Goal: Transaction & Acquisition: Purchase product/service

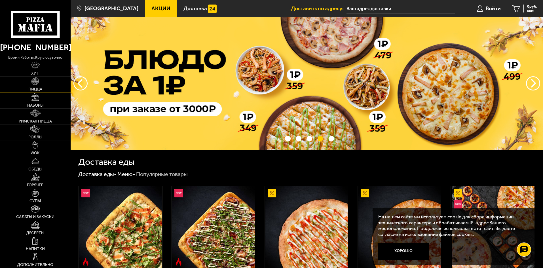
click at [37, 84] on img at bounding box center [35, 81] width 8 height 8
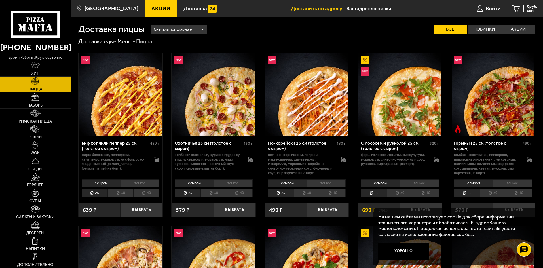
click at [135, 182] on li "тонкое" at bounding box center [140, 183] width 39 height 8
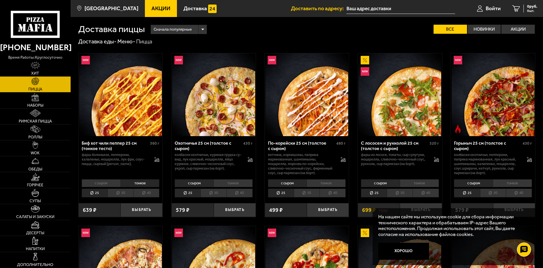
click at [102, 181] on li "с сыром" at bounding box center [101, 183] width 39 height 8
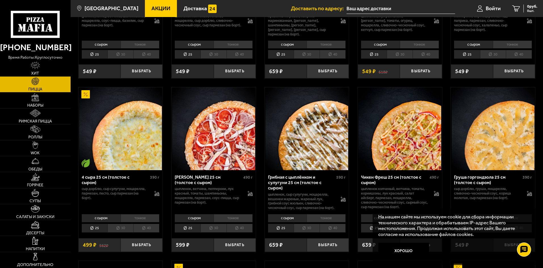
scroll to position [312, 0]
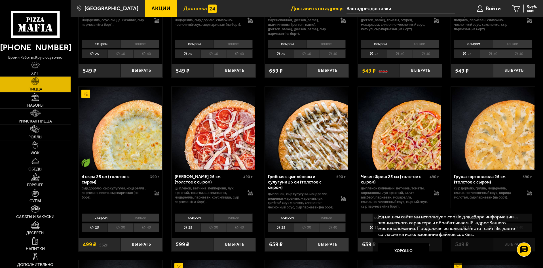
click at [190, 8] on span "Доставка" at bounding box center [196, 8] width 24 height 5
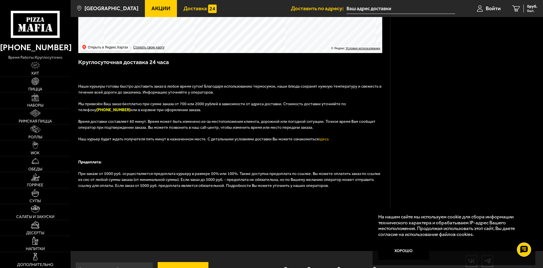
scroll to position [162, 0]
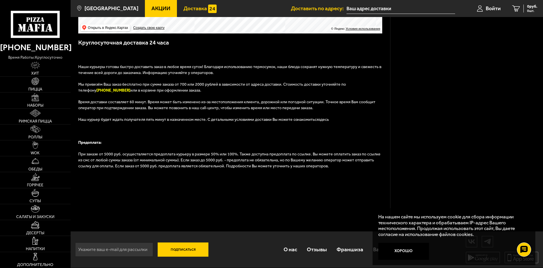
click at [319, 120] on link "здесь" at bounding box center [324, 119] width 10 height 5
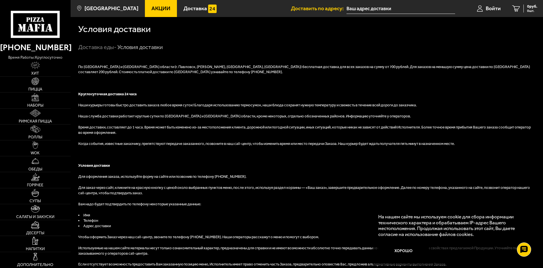
click at [380, 10] on input "text" at bounding box center [401, 8] width 109 height 10
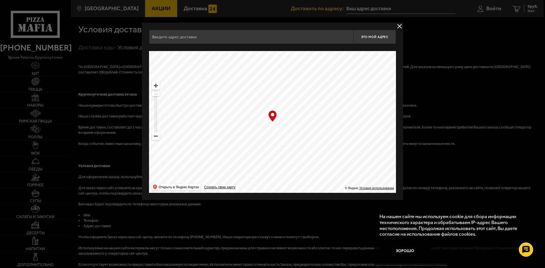
click at [294, 37] on input "text" at bounding box center [251, 37] width 204 height 14
click at [300, 112] on ymaps at bounding box center [272, 122] width 247 height 142
click at [213, 37] on input "text" at bounding box center [251, 37] width 204 height 14
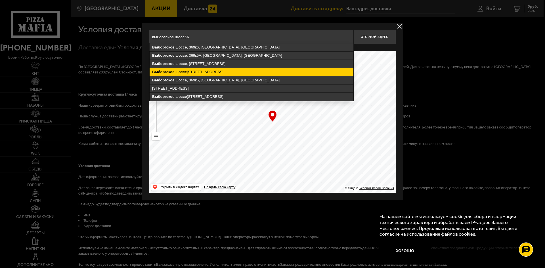
click at [195, 72] on ymaps "Выборгское шоссе , 36, Санкт-Петербург" at bounding box center [252, 72] width 204 height 8
type input "Санкт-Петербург, Выборгское шоссе, 36"
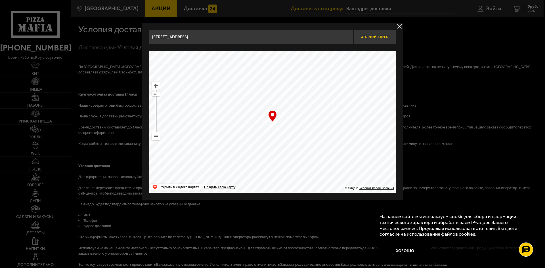
click at [369, 35] on span "Это мой адрес" at bounding box center [374, 37] width 27 height 4
type input "Выборгское шоссе, 36"
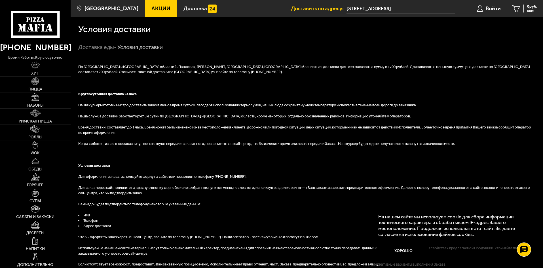
click at [375, 10] on input "Выборгское шоссе, 36" at bounding box center [401, 8] width 109 height 10
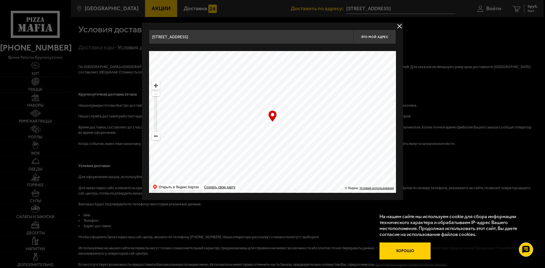
click at [409, 256] on button "Хорошо" at bounding box center [404, 251] width 51 height 17
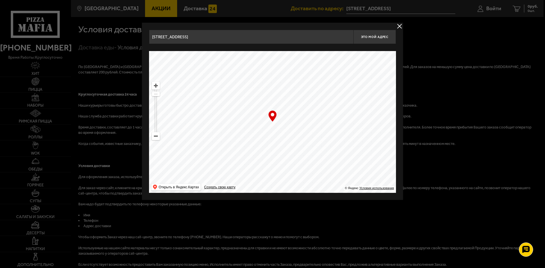
click at [273, 117] on div "… © Яндекс Условия использования Открыть в Яндекс.Картах Создать свою карту" at bounding box center [272, 122] width 247 height 142
click at [375, 35] on button "Это мой адрес" at bounding box center [374, 37] width 43 height 14
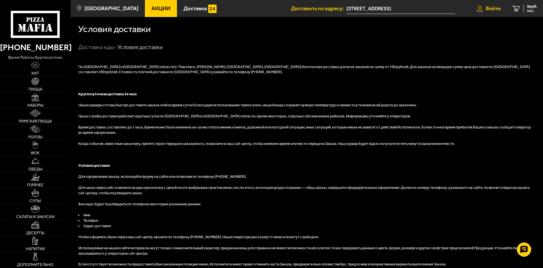
click at [491, 8] on span "Войти" at bounding box center [493, 8] width 15 height 5
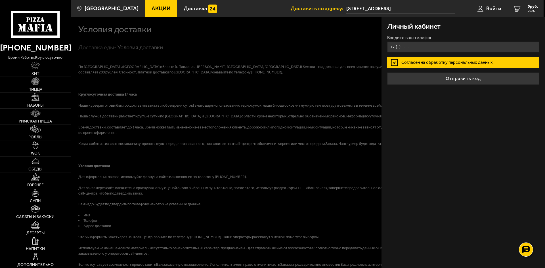
click at [459, 51] on input "+7 ( ) - -" at bounding box center [463, 46] width 152 height 11
type input "+7 (905) 213-17-72"
click at [470, 62] on label "Согласен на обработку персональных данных" at bounding box center [463, 62] width 152 height 11
click at [0, 0] on input "Согласен на обработку персональных данных" at bounding box center [0, 0] width 0 height 0
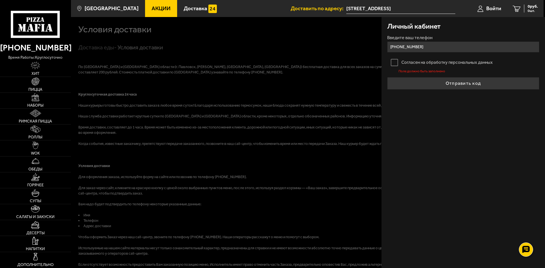
click at [396, 64] on label "Согласен на обработку персональных данных" at bounding box center [463, 62] width 152 height 11
click at [0, 0] on input "Согласен на обработку персональных данных" at bounding box center [0, 0] width 0 height 0
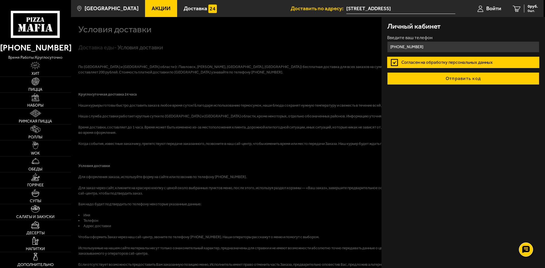
click at [479, 82] on button "Отправить код" at bounding box center [463, 78] width 152 height 12
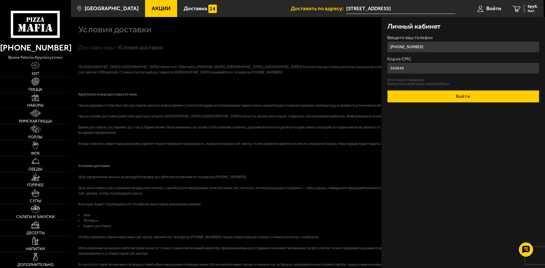
type input "594049"
click at [508, 98] on button "Войти" at bounding box center [463, 96] width 152 height 12
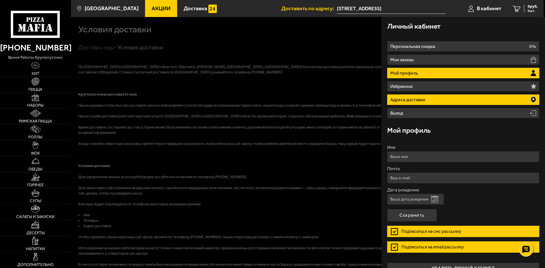
click at [416, 98] on p "Адреса доставки" at bounding box center [408, 100] width 36 height 5
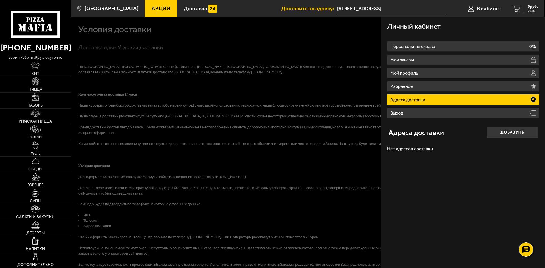
click at [528, 100] on li "Адреса доставки" at bounding box center [463, 99] width 152 height 10
click at [492, 101] on li "Адреса доставки" at bounding box center [463, 99] width 152 height 10
click at [373, 9] on input "Выборгское шоссе, 36" at bounding box center [391, 8] width 109 height 10
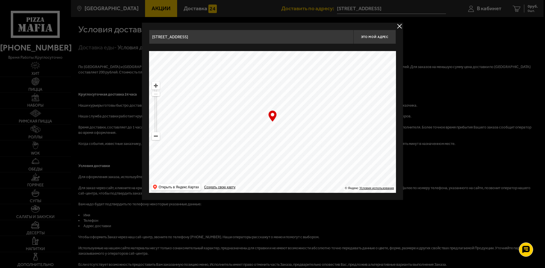
click at [270, 119] on div "… © Яндекс Условия использования Открыть в Яндекс.Картах Создать свою карту" at bounding box center [272, 122] width 247 height 142
drag, startPoint x: 378, startPoint y: 39, endPoint x: 386, endPoint y: 36, distance: 8.6
click at [378, 39] on button "Это мой адрес" at bounding box center [374, 37] width 43 height 14
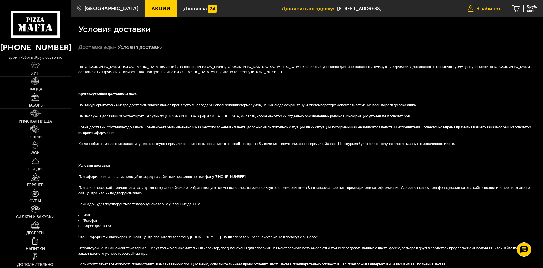
click at [492, 10] on span "В кабинет" at bounding box center [489, 8] width 24 height 5
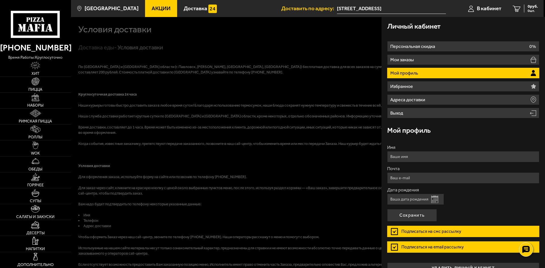
click at [419, 153] on input "Имя" at bounding box center [463, 156] width 152 height 11
click at [391, 157] on input "алексей" at bounding box center [463, 156] width 152 height 11
type input "Алексей"
click at [435, 200] on button "Открыть календарь" at bounding box center [434, 199] width 7 height 7
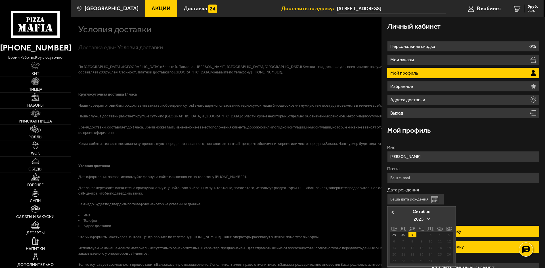
click at [421, 233] on div "2" at bounding box center [422, 234] width 8 height 5
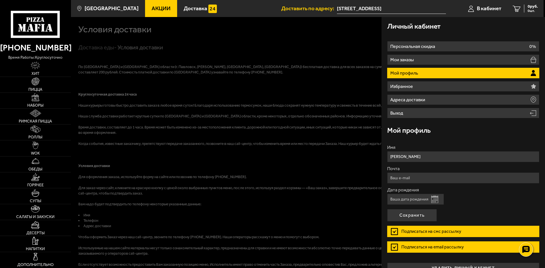
click at [417, 199] on input "Дата рождения" at bounding box center [415, 199] width 57 height 11
type input "02.10.1980"
click at [411, 181] on input "Почта" at bounding box center [463, 177] width 152 height 11
click at [407, 231] on label "Подписаться на смс рассылку" at bounding box center [463, 231] width 152 height 11
click at [0, 0] on input "Подписаться на смс рассылку" at bounding box center [0, 0] width 0 height 0
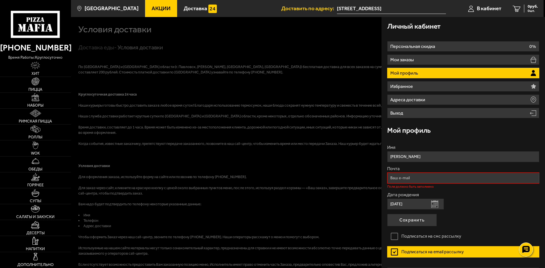
click at [405, 251] on label "Подписаться на email рассылку" at bounding box center [463, 251] width 152 height 11
click at [0, 0] on input "Подписаться на email рассылку" at bounding box center [0, 0] width 0 height 0
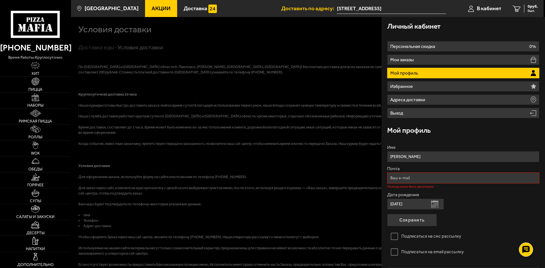
click at [412, 178] on input "Почта" at bounding box center [463, 177] width 152 height 11
type input "а"
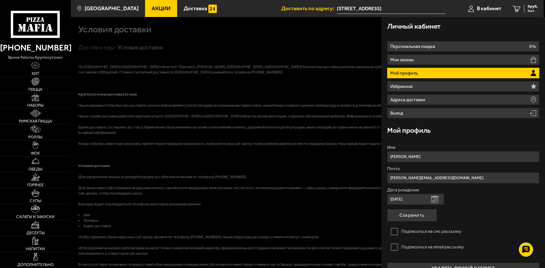
type input "alexis-80@list.ru"
click at [399, 248] on label "Подписаться на email рассылку" at bounding box center [463, 246] width 152 height 11
click at [0, 0] on input "Подписаться на email рассылку" at bounding box center [0, 0] width 0 height 0
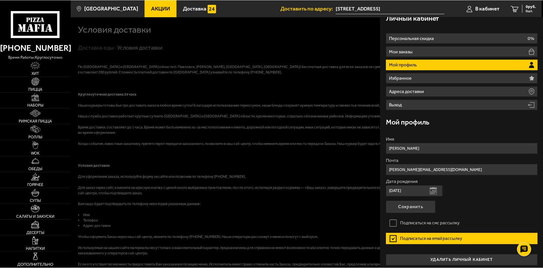
scroll to position [12, 0]
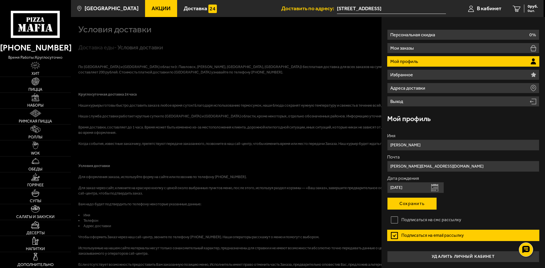
click at [427, 205] on button "Сохранить" at bounding box center [412, 203] width 50 height 12
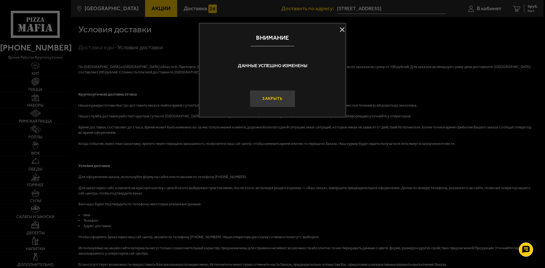
click at [276, 100] on button "Закрыть" at bounding box center [272, 98] width 45 height 17
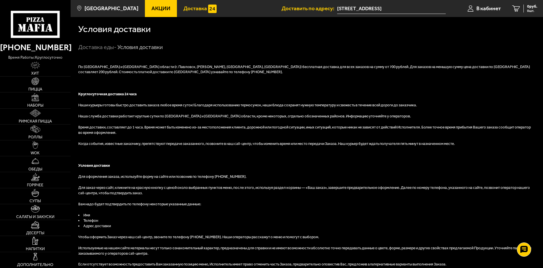
click at [184, 9] on span "Доставка" at bounding box center [196, 8] width 24 height 5
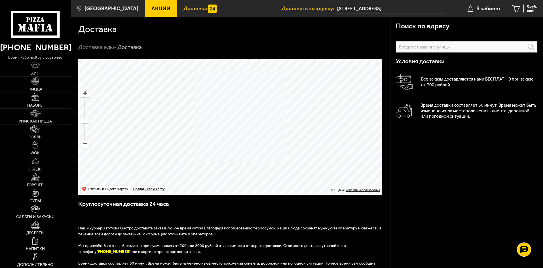
click at [422, 45] on input "text" at bounding box center [467, 47] width 142 height 12
type input "D"
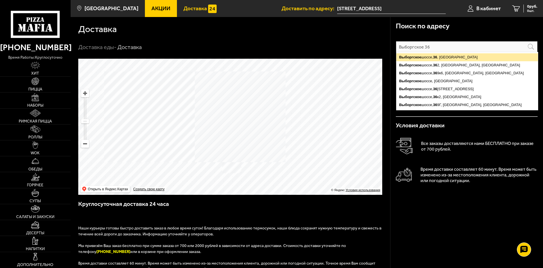
click at [442, 57] on ymaps "Выборгское шоссе, 36 , Санкт-Петербург" at bounding box center [468, 57] width 142 height 8
type input "Выборгское шоссе, 36"
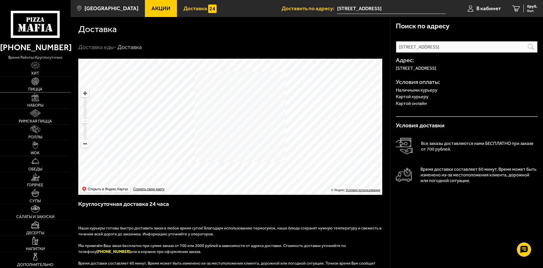
click at [35, 83] on img at bounding box center [35, 81] width 8 height 8
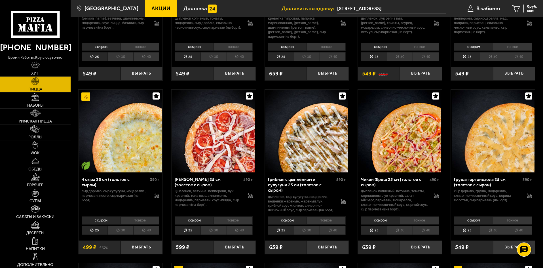
scroll to position [312, 0]
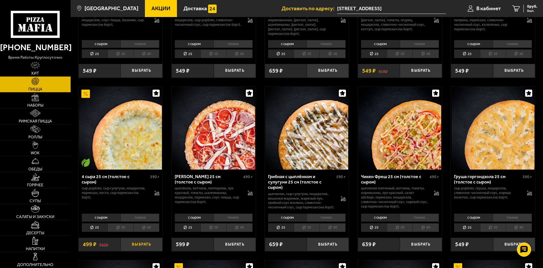
click at [136, 247] on button "Выбрать" at bounding box center [142, 245] width 42 height 14
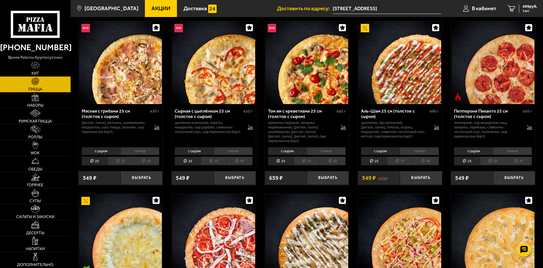
scroll to position [142, 0]
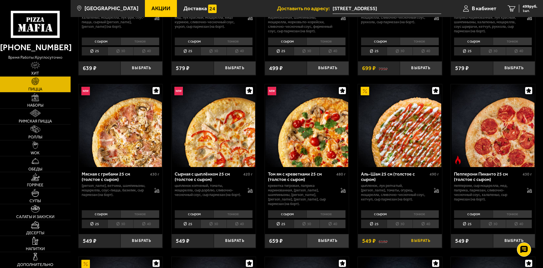
click at [416, 238] on button "Выбрать" at bounding box center [421, 241] width 42 height 14
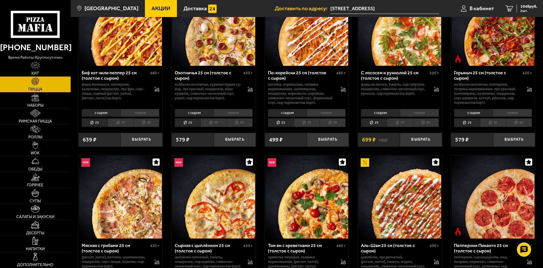
scroll to position [28, 0]
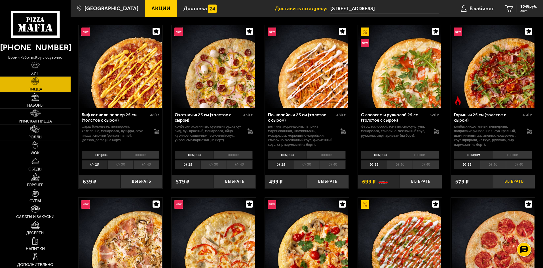
click at [513, 180] on button "Выбрать" at bounding box center [514, 182] width 42 height 14
click at [153, 182] on button "Выбрать" at bounding box center [142, 182] width 42 height 14
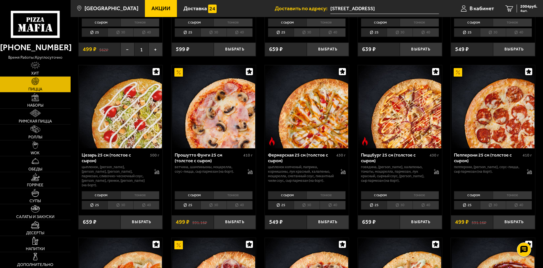
scroll to position [511, 0]
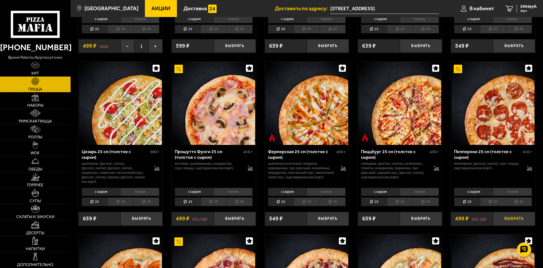
click at [511, 222] on button "Выбрать" at bounding box center [514, 219] width 42 height 14
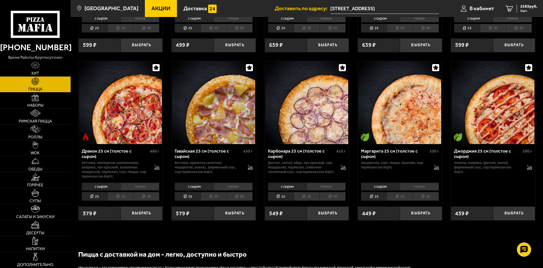
scroll to position [1078, 0]
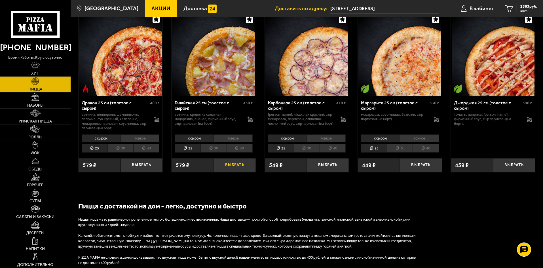
click at [233, 166] on button "Выбрать" at bounding box center [235, 165] width 42 height 14
click at [140, 167] on button "Выбрать" at bounding box center [142, 165] width 42 height 14
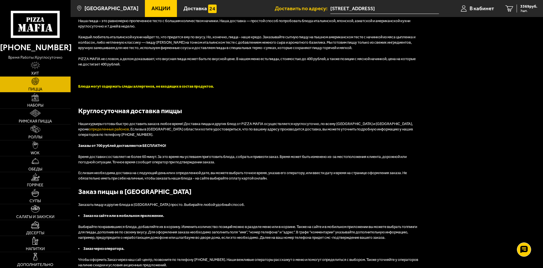
scroll to position [1328, 0]
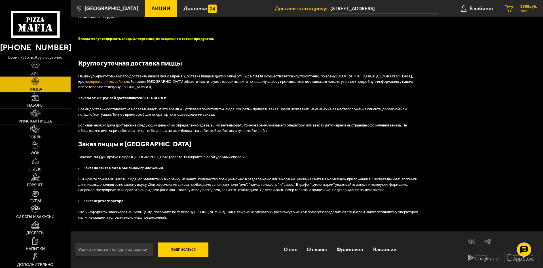
click at [523, 7] on span "3369 руб." at bounding box center [529, 7] width 17 height 4
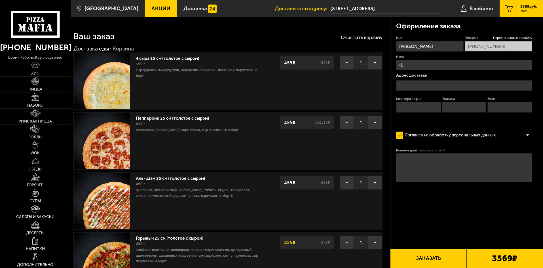
type input "Выборгское шоссе, 36"
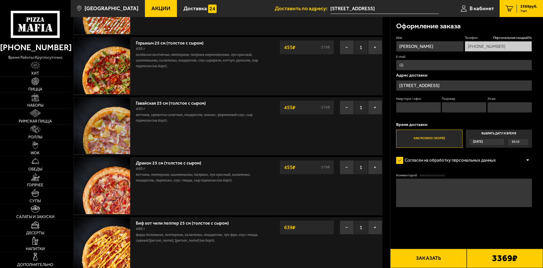
scroll to position [227, 0]
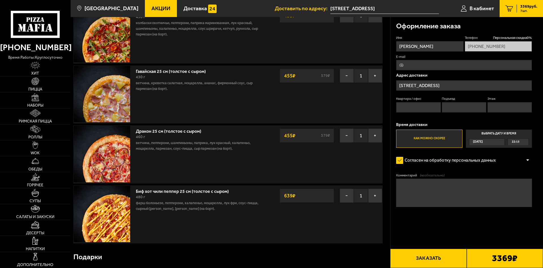
click at [203, 190] on link "Биф хот чили пеппер 25 см (толстое с сыром)" at bounding box center [185, 190] width 99 height 7
click at [288, 198] on strong "639 ₽" at bounding box center [290, 195] width 14 height 11
click at [483, 143] on span "Сегодня" at bounding box center [478, 142] width 10 height 7
click at [0, 0] on input "Выбрать дату и время Сегодня 22:15" at bounding box center [0, 0] width 0 height 0
click at [499, 141] on div "Сегодня" at bounding box center [485, 142] width 30 height 7
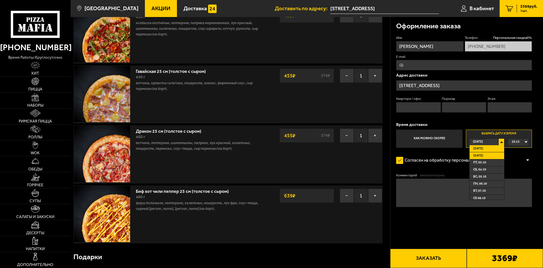
click at [489, 155] on li "Завтра" at bounding box center [487, 155] width 35 height 7
click at [516, 141] on span "00:00" at bounding box center [516, 142] width 8 height 7
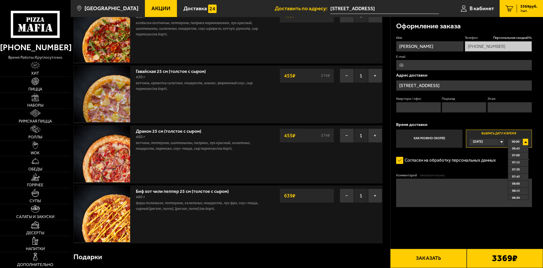
scroll to position [199, 0]
click at [518, 170] on span "07:45" at bounding box center [516, 169] width 8 height 7
click at [507, 168] on form "Имя Алексей Телефон Персональная скидка 0 % +7 (905) 213-17-72 E-mail Адрес дос…" at bounding box center [464, 137] width 136 height 205
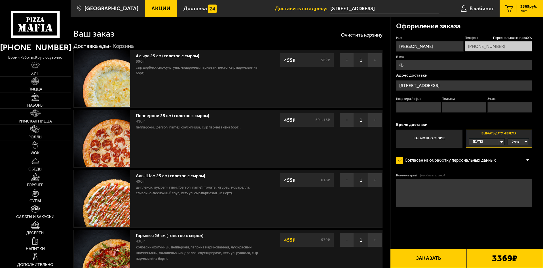
scroll to position [0, 0]
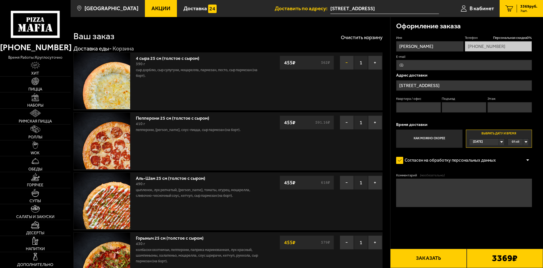
click at [347, 62] on button "−" at bounding box center [347, 63] width 14 height 14
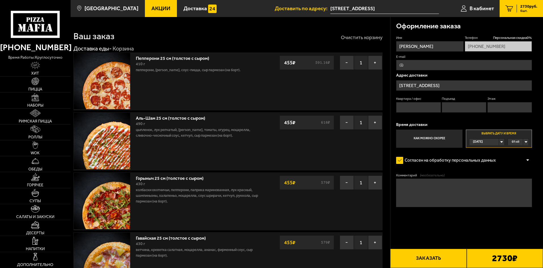
click at [365, 38] on button "Очистить корзину" at bounding box center [362, 37] width 42 height 5
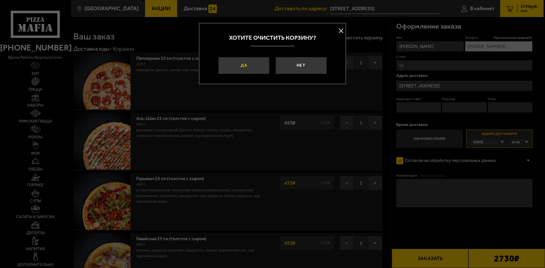
click at [252, 66] on button "Да" at bounding box center [243, 65] width 51 height 17
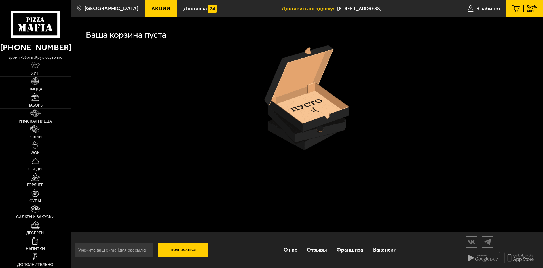
click at [39, 84] on link "Пицца" at bounding box center [35, 85] width 71 height 16
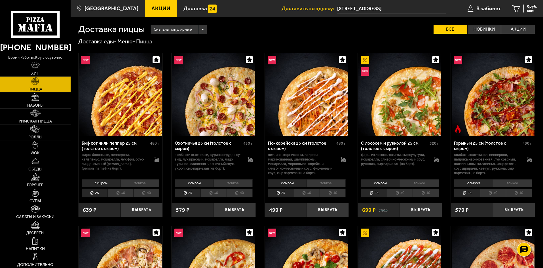
click at [140, 182] on li "тонкое" at bounding box center [140, 183] width 39 height 8
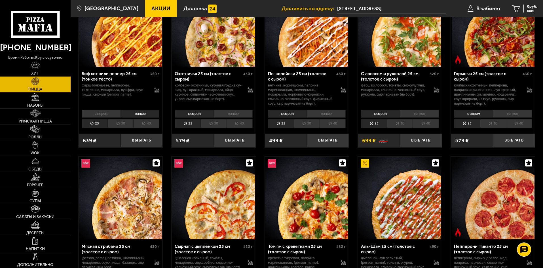
scroll to position [113, 0]
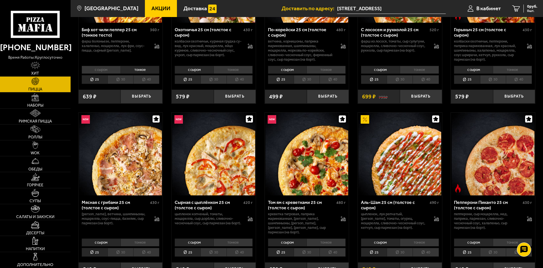
click at [134, 239] on li "тонкое" at bounding box center [140, 243] width 39 height 8
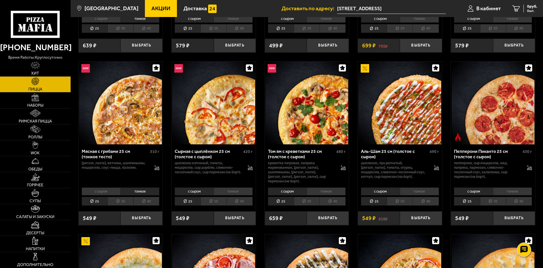
scroll to position [170, 0]
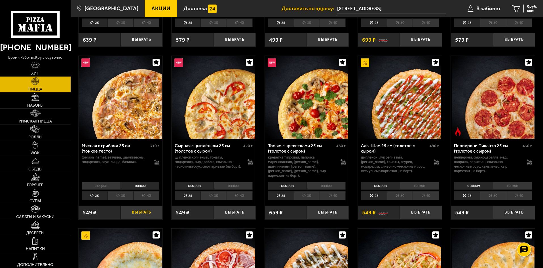
click at [152, 210] on button "Выбрать" at bounding box center [142, 213] width 42 height 14
click at [125, 211] on button "−" at bounding box center [128, 213] width 14 height 14
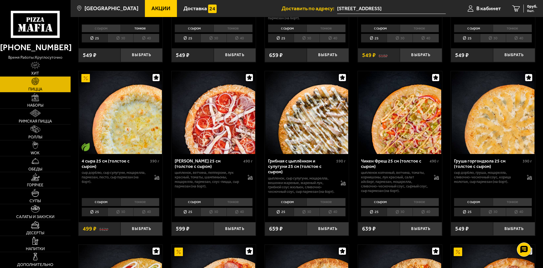
scroll to position [369, 0]
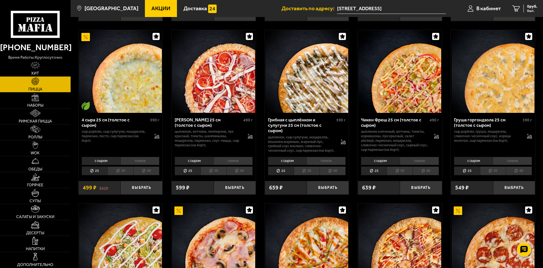
click at [134, 163] on li "тонкое" at bounding box center [140, 161] width 39 height 8
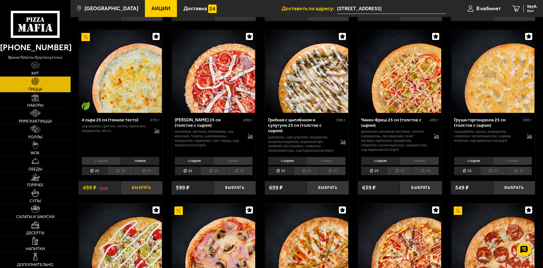
click at [136, 187] on button "Выбрать" at bounding box center [142, 188] width 42 height 14
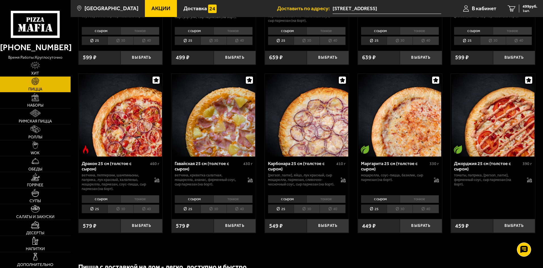
scroll to position [1050, 0]
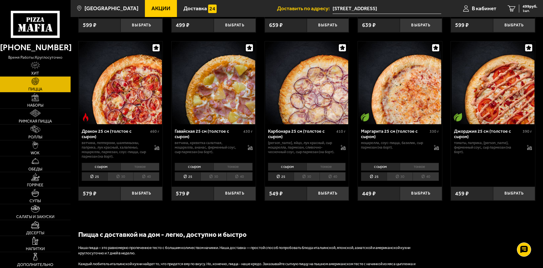
click at [236, 171] on li "тонкое" at bounding box center [233, 167] width 39 height 8
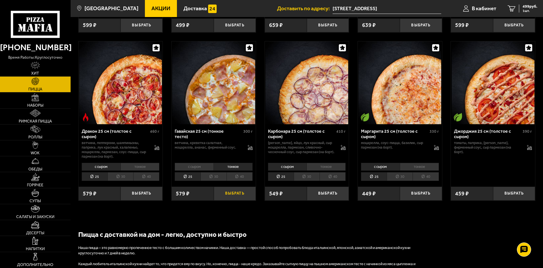
click at [233, 197] on button "Выбрать" at bounding box center [235, 194] width 42 height 14
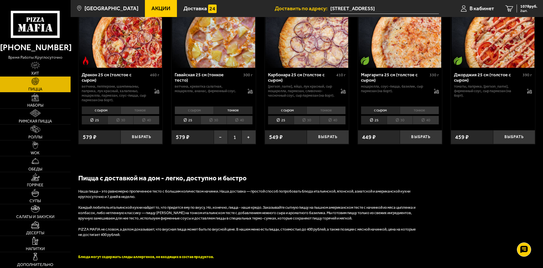
scroll to position [1106, 0]
click at [142, 140] on button "Выбрать" at bounding box center [142, 137] width 42 height 14
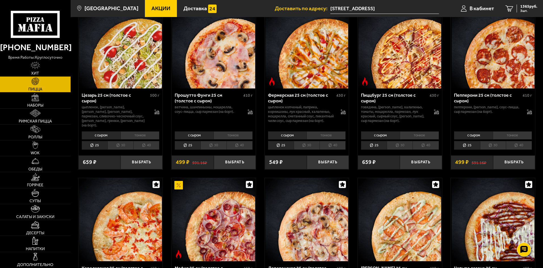
scroll to position [511, 0]
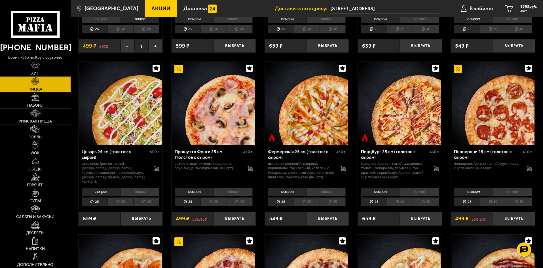
click at [506, 194] on li "тонкое" at bounding box center [512, 192] width 39 height 8
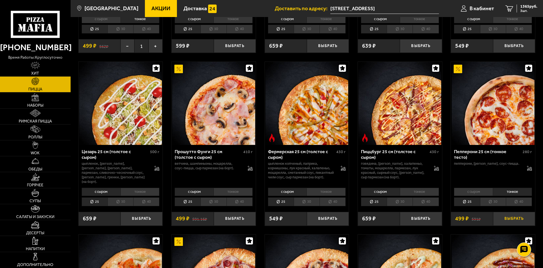
click at [521, 222] on button "Выбрать" at bounding box center [514, 219] width 42 height 14
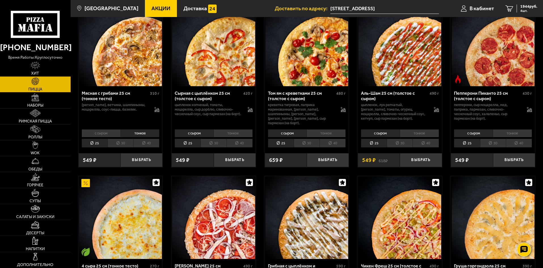
scroll to position [170, 0]
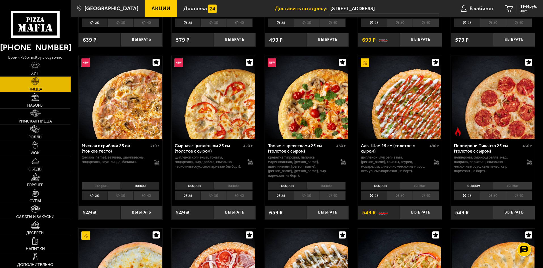
click at [423, 184] on li "тонкое" at bounding box center [419, 186] width 39 height 8
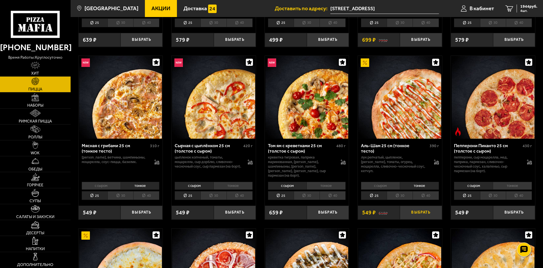
click at [420, 209] on button "Выбрать" at bounding box center [421, 213] width 42 height 14
click at [516, 182] on li "тонкое" at bounding box center [512, 186] width 39 height 8
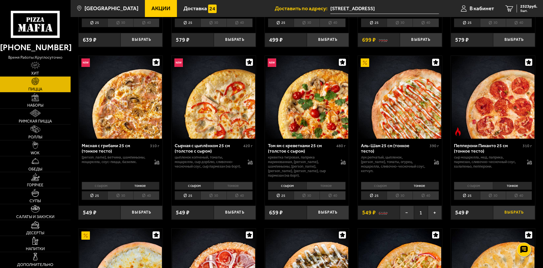
click at [515, 214] on button "Выбрать" at bounding box center [514, 213] width 42 height 14
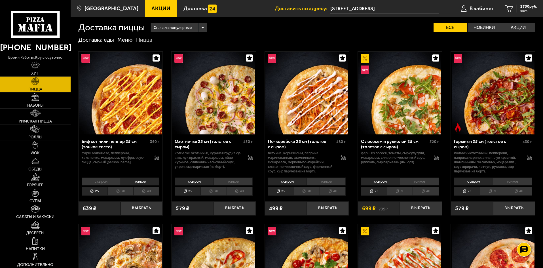
scroll to position [0, 0]
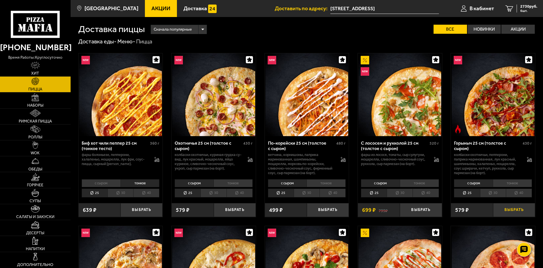
click at [511, 208] on button "Выбрать" at bounding box center [514, 210] width 42 height 14
click at [525, 8] on span "3309 руб." at bounding box center [529, 7] width 17 height 4
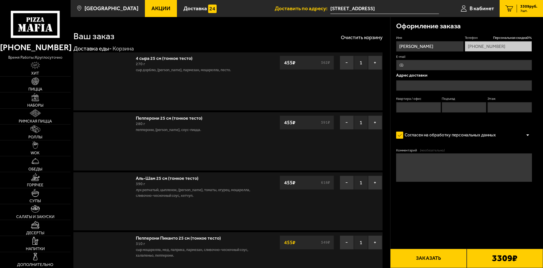
type input "Выборгское шоссе, 36"
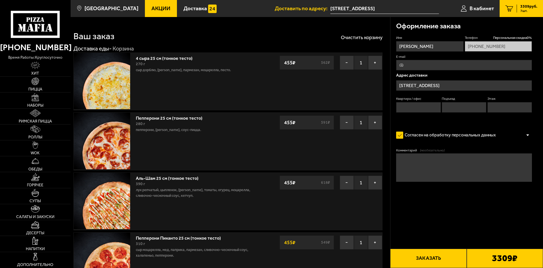
click at [413, 85] on input "Выборгское шоссе, 36" at bounding box center [464, 85] width 136 height 10
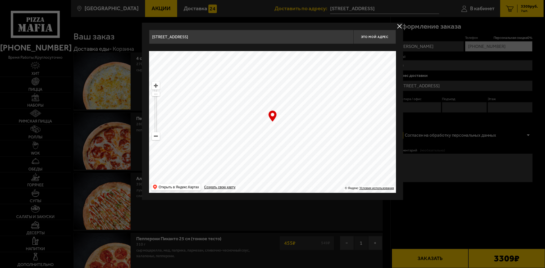
click at [401, 26] on button "delivery type" at bounding box center [399, 26] width 7 height 7
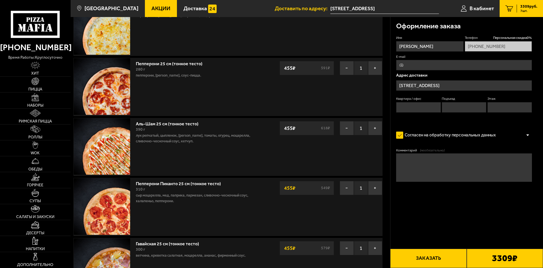
scroll to position [57, 0]
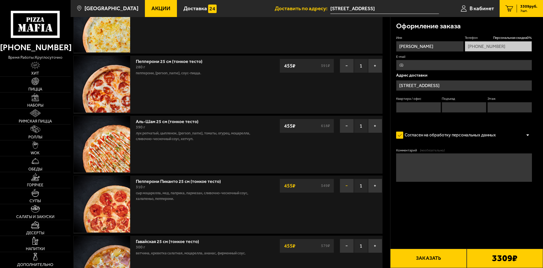
click at [348, 187] on button "−" at bounding box center [347, 186] width 14 height 14
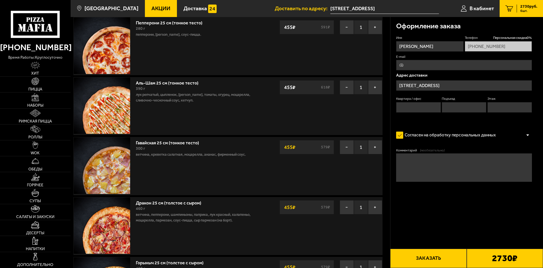
scroll to position [170, 0]
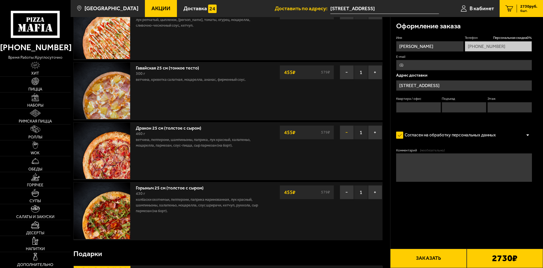
click at [343, 135] on button "−" at bounding box center [347, 132] width 14 height 14
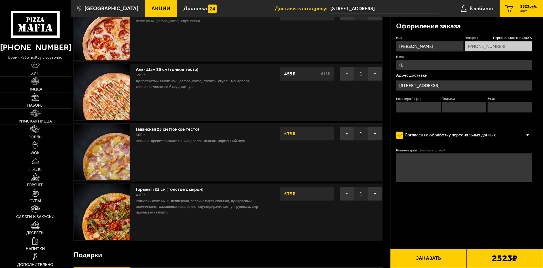
scroll to position [28, 0]
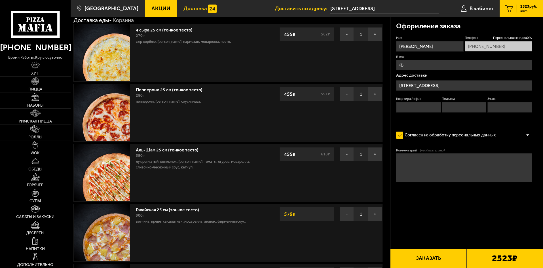
click at [184, 7] on span "Доставка" at bounding box center [196, 8] width 24 height 5
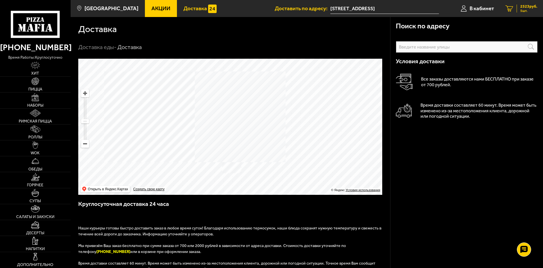
click at [521, 7] on span "2523 руб." at bounding box center [529, 7] width 17 height 4
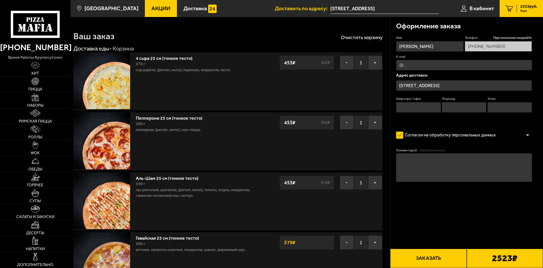
click at [419, 254] on button "Заказать" at bounding box center [428, 258] width 76 height 19
click at [421, 104] on input "Квартира / офис" at bounding box center [418, 107] width 45 height 10
click at [463, 108] on input "Подъезд" at bounding box center [464, 107] width 45 height 10
click at [510, 108] on input "Этаж" at bounding box center [510, 107] width 45 height 10
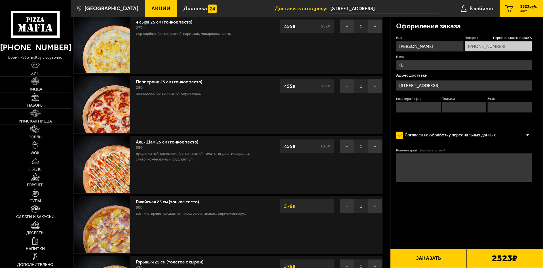
scroll to position [85, 0]
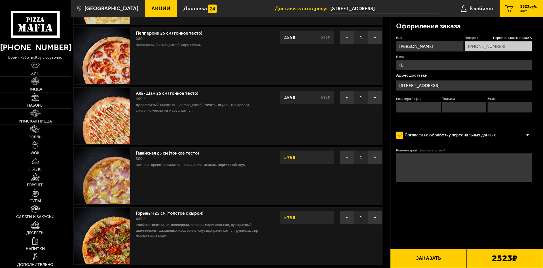
click at [527, 136] on div at bounding box center [528, 135] width 9 height 4
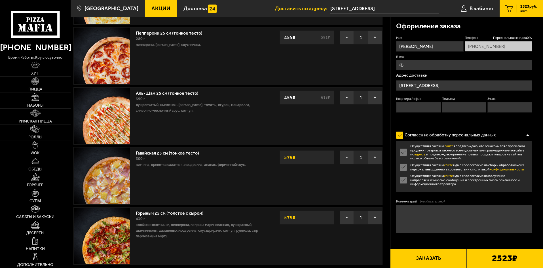
click at [409, 152] on label "Осуществляя заказ на сайте я подтверждаю, что ознакомился с правилами продажи т…" at bounding box center [464, 152] width 136 height 16
click at [0, 0] on input "Осуществляя заказ на сайте я подтверждаю, что ознакомился с правилами продажи т…" at bounding box center [0, 0] width 0 height 0
click at [405, 152] on label "Осуществляя заказ на сайте я подтверждаю, что ознакомился с правилами продажи т…" at bounding box center [464, 152] width 136 height 16
click at [0, 0] on input "Осуществляя заказ на сайте я подтверждаю, что ознакомился с правилами продажи т…" at bounding box center [0, 0] width 0 height 0
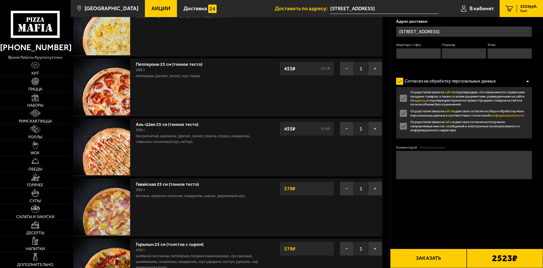
scroll to position [0, 0]
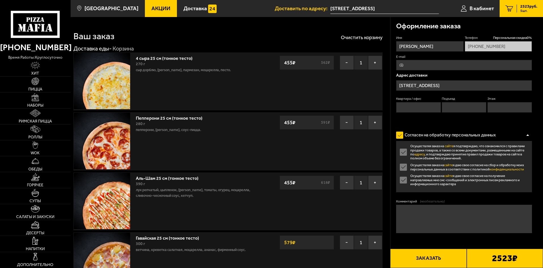
click at [405, 67] on input "E-mail" at bounding box center [464, 65] width 136 height 10
type input "alexis-80@list.ru"
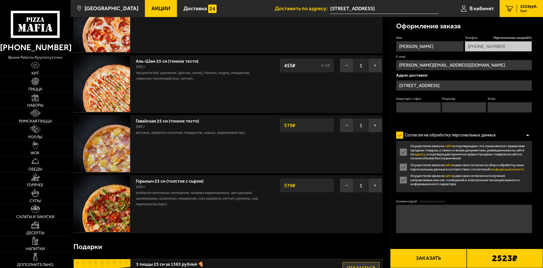
scroll to position [57, 0]
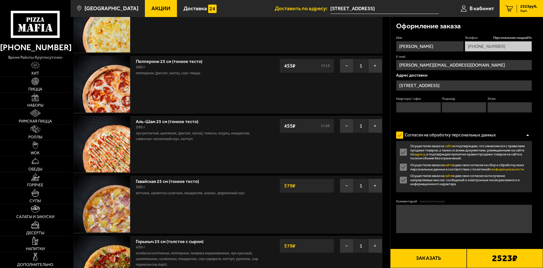
click at [528, 10] on span "5 шт." at bounding box center [529, 10] width 17 height 3
drag, startPoint x: 483, startPoint y: 259, endPoint x: 510, endPoint y: 245, distance: 30.1
click at [510, 245] on form "Имя Алексей Телефон Персональная скидка 0 % +7 (905) 213-17-72 E-mail alexis-80…" at bounding box center [464, 150] width 136 height 231
click at [43, 83] on link "Пицца" at bounding box center [35, 85] width 71 height 16
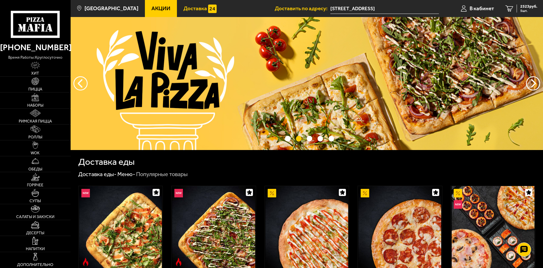
click at [186, 9] on span "Доставка" at bounding box center [196, 8] width 24 height 5
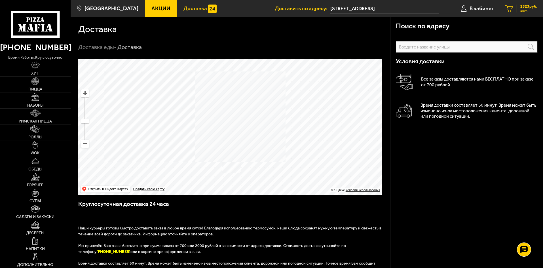
click at [527, 7] on span "2523 руб." at bounding box center [529, 7] width 17 height 4
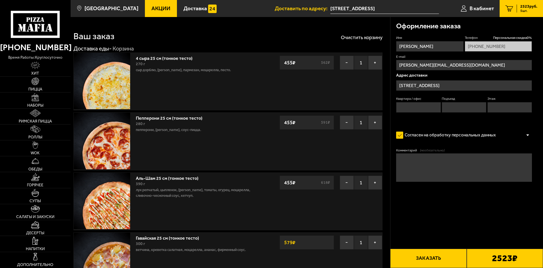
click at [364, 10] on input "Выборгское шоссе, 36" at bounding box center [385, 8] width 109 height 10
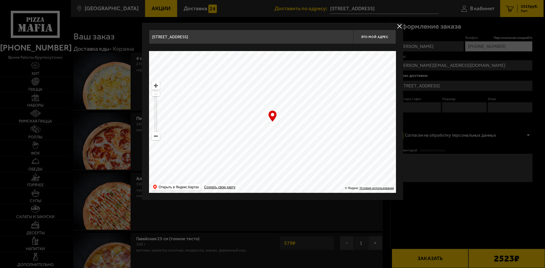
click at [399, 26] on button "delivery type" at bounding box center [399, 26] width 7 height 7
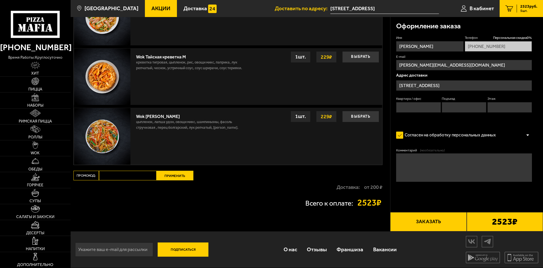
scroll to position [619, 0]
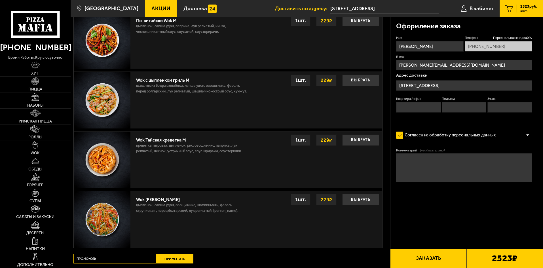
click at [450, 87] on input "Выборгское шоссе, 36" at bounding box center [464, 85] width 136 height 10
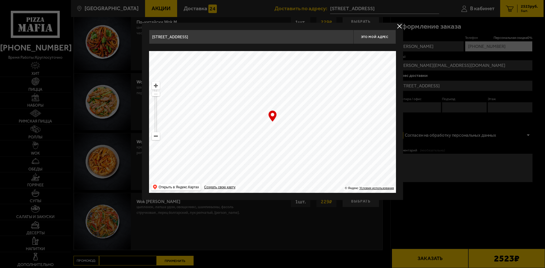
click at [401, 26] on button "delivery type" at bounding box center [399, 26] width 7 height 7
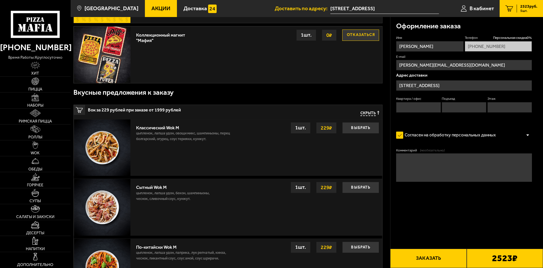
scroll to position [392, 0]
click at [375, 8] on input "Выборгское шоссе, 36" at bounding box center [385, 8] width 109 height 10
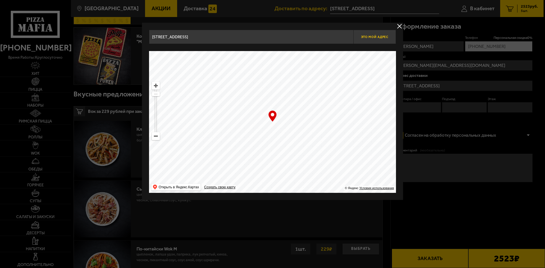
click at [374, 39] on button "Это мой адрес" at bounding box center [374, 37] width 43 height 14
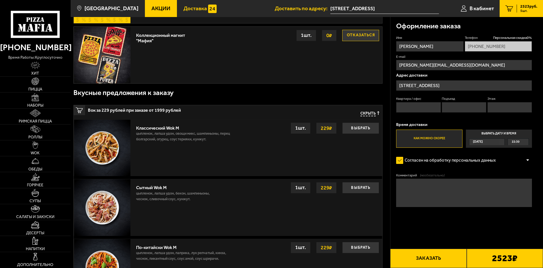
click at [192, 6] on span "Доставка" at bounding box center [196, 8] width 24 height 5
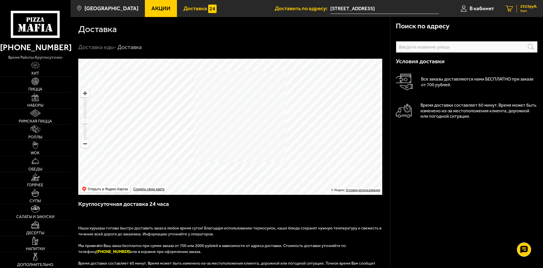
click at [525, 9] on span "5 шт." at bounding box center [529, 10] width 17 height 3
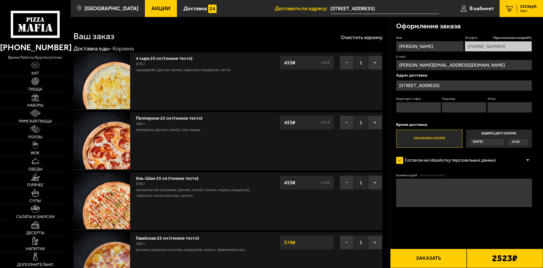
click at [493, 143] on div "Сегодня" at bounding box center [485, 142] width 30 height 7
click at [0, 0] on input "Выбрать дату и время Сегодня 22:30" at bounding box center [0, 0] width 0 height 0
click at [499, 141] on div "Сегодня" at bounding box center [485, 142] width 30 height 7
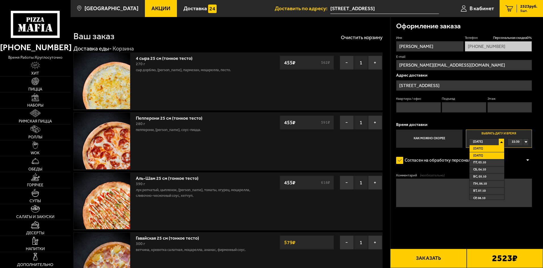
click at [488, 156] on li "Завтра" at bounding box center [487, 155] width 35 height 7
click at [526, 142] on div "00:00" at bounding box center [518, 142] width 21 height 7
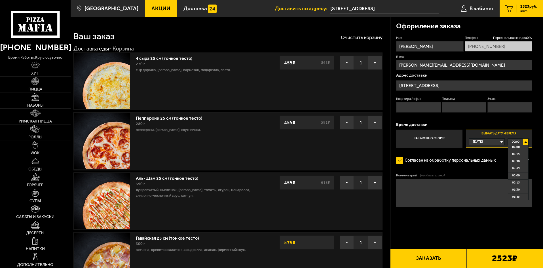
scroll to position [170, 0]
click at [520, 196] on li "07:45" at bounding box center [518, 197] width 20 height 7
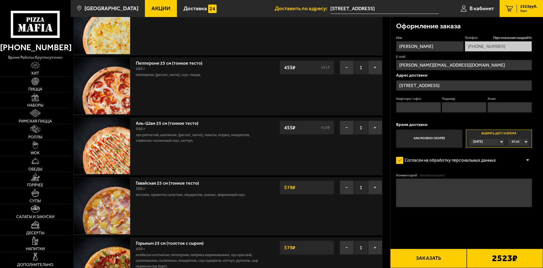
scroll to position [57, 0]
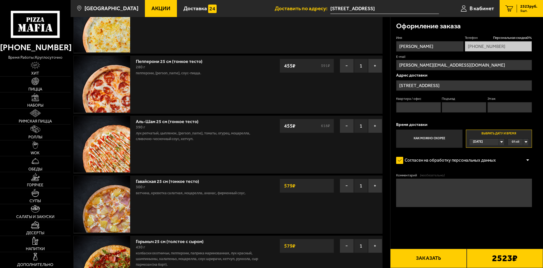
click at [454, 261] on button "Заказать" at bounding box center [428, 258] width 76 height 19
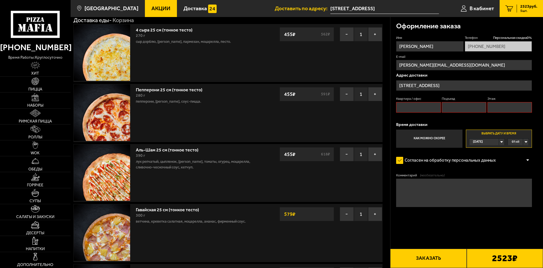
scroll to position [0, 0]
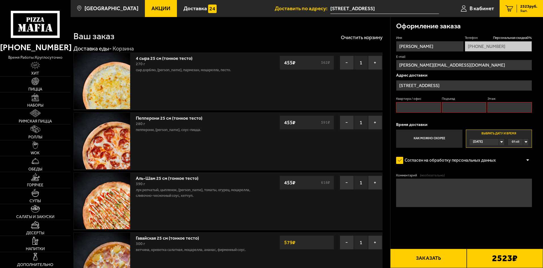
click at [411, 108] on input "Квартира / офис" at bounding box center [418, 107] width 45 height 10
type input "0"
click at [455, 109] on input "Подъезд" at bounding box center [464, 107] width 45 height 10
type input "0"
click at [496, 106] on input "Этаж" at bounding box center [510, 107] width 45 height 10
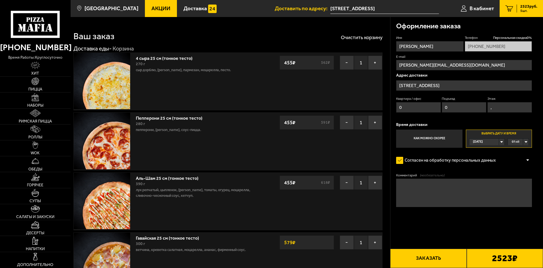
click at [500, 107] on input "," at bounding box center [510, 107] width 45 height 10
type input "0"
click at [500, 121] on div "Имя Алексей Телефон Персональная скидка 0 % +7 (905) 213-17-72 E-mail alexis-80…" at bounding box center [464, 91] width 136 height 112
click at [448, 188] on textarea "Комментарий (необязательно)" at bounding box center [464, 193] width 136 height 28
click at [410, 187] on textarea "позвонить по телефону за 5 мин" at bounding box center [464, 193] width 136 height 28
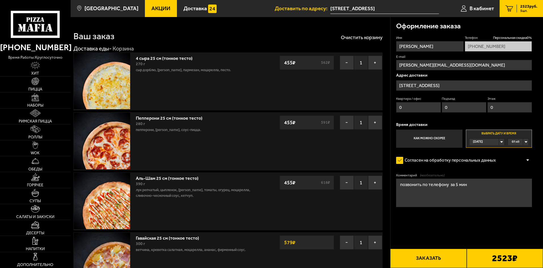
click at [0, 0] on lt-span "П озвонить" at bounding box center [0, 0] width 0 height 0
type textarea "Позвонить по телефону за 5 мин"
click at [435, 261] on button "Заказать" at bounding box center [428, 258] width 76 height 19
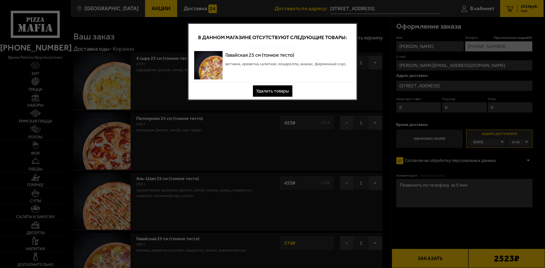
click at [373, 102] on div at bounding box center [272, 134] width 545 height 268
click at [360, 98] on div at bounding box center [272, 134] width 545 height 268
click at [429, 233] on div at bounding box center [272, 134] width 545 height 268
click at [275, 59] on div "Гавайская 25 см (тонкое тесто) ветчина, креветка салатная, моцарелла, ананас, ф…" at bounding box center [285, 65] width 121 height 28
drag, startPoint x: 314, startPoint y: 81, endPoint x: 351, endPoint y: 68, distance: 39.4
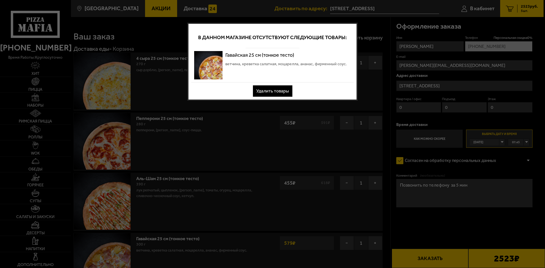
click at [287, 81] on div "Гавайская 25 см (тонкое тесто) ветчина, креветка салатная, моцарелла, ананас, ф…" at bounding box center [272, 65] width 162 height 34
drag, startPoint x: 514, startPoint y: 12, endPoint x: 509, endPoint y: 13, distance: 4.9
click at [513, 12] on div at bounding box center [272, 134] width 545 height 268
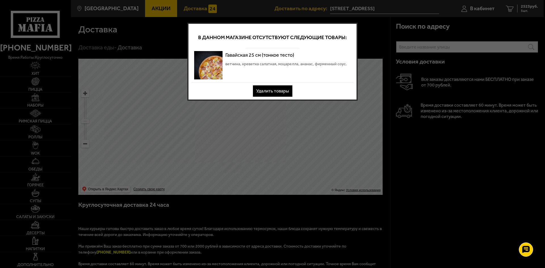
click at [285, 90] on button "Удалить товары" at bounding box center [272, 90] width 39 height 11
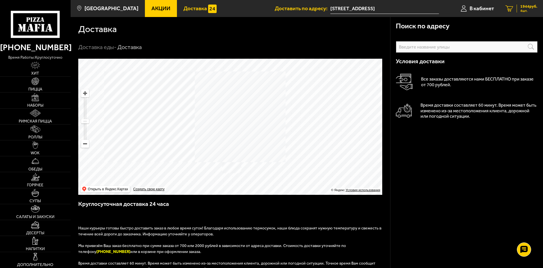
click at [525, 9] on span "4 шт." at bounding box center [529, 10] width 17 height 3
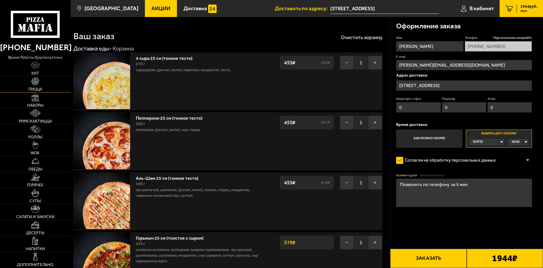
click at [34, 80] on img at bounding box center [35, 81] width 8 height 8
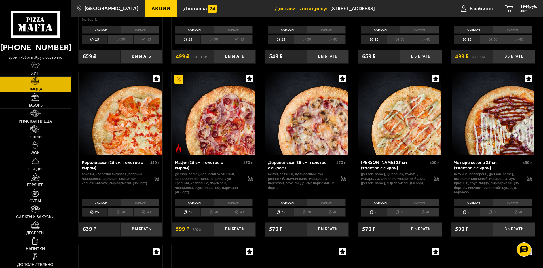
scroll to position [681, 0]
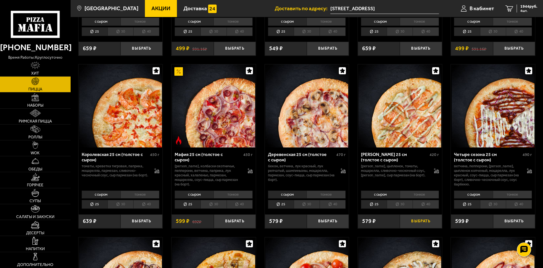
click at [427, 226] on button "Выбрать" at bounding box center [421, 221] width 42 height 14
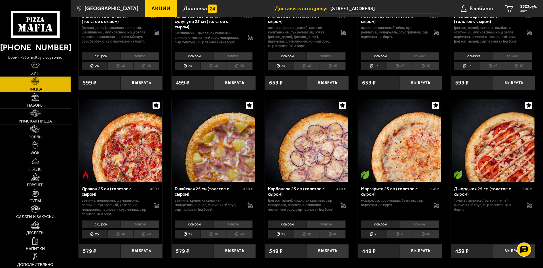
scroll to position [1021, 0]
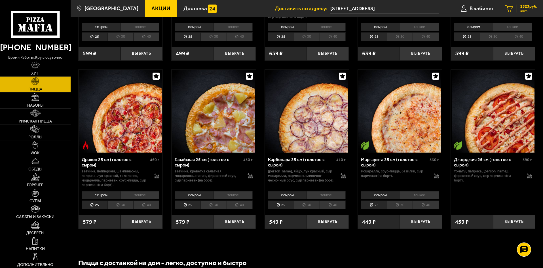
click at [530, 10] on span "5 шт." at bounding box center [529, 10] width 17 height 3
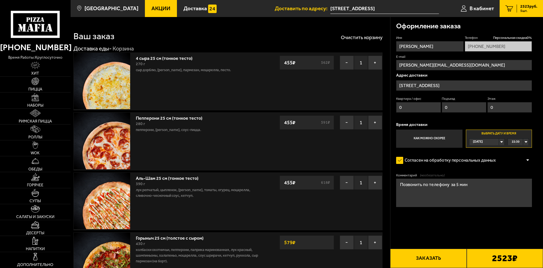
click at [499, 139] on div "Сегодня" at bounding box center [485, 142] width 30 height 7
click at [486, 155] on li "Завтра" at bounding box center [487, 155] width 35 height 7
click at [517, 140] on span "00:00" at bounding box center [516, 142] width 8 height 7
click at [518, 169] on span "07:45" at bounding box center [516, 169] width 8 height 7
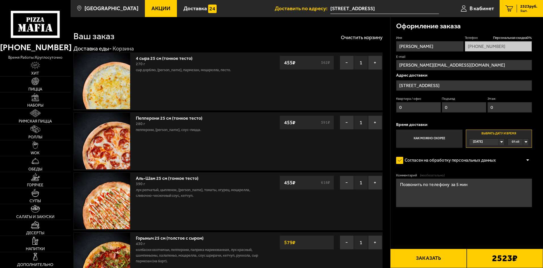
click at [465, 189] on textarea "Позвонить по телефону за 5 мин" at bounding box center [464, 193] width 136 height 28
click at [486, 193] on textarea "Позвонить по телефону за 5 мин" at bounding box center [464, 193] width 136 height 28
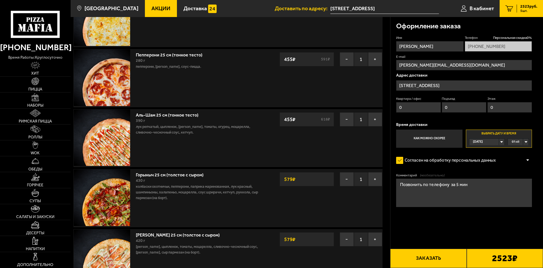
scroll to position [57, 0]
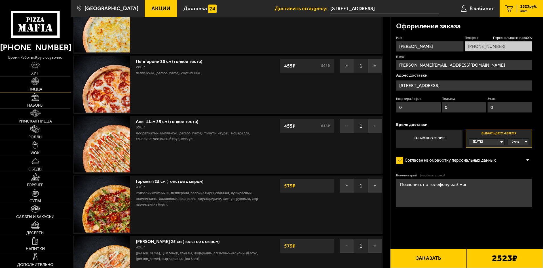
drag, startPoint x: 40, startPoint y: 83, endPoint x: 62, endPoint y: 86, distance: 22.3
click at [40, 83] on link "Пицца" at bounding box center [35, 85] width 71 height 16
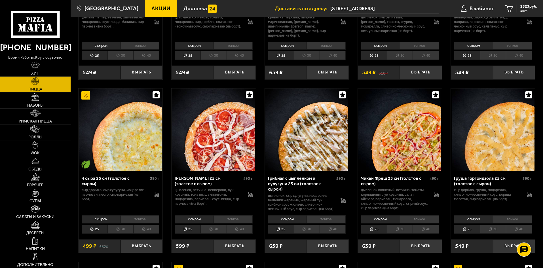
scroll to position [312, 0]
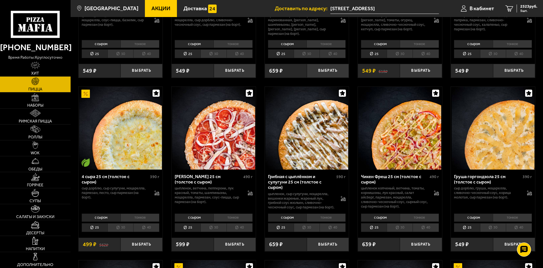
click at [139, 220] on li "тонкое" at bounding box center [140, 218] width 39 height 8
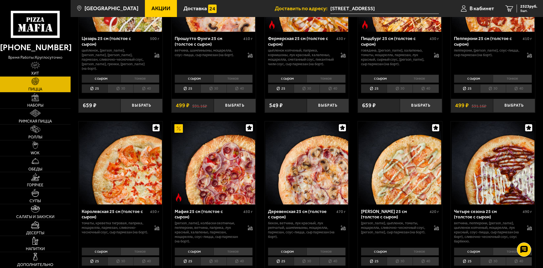
scroll to position [624, 0]
click at [229, 254] on li "тонкое" at bounding box center [233, 251] width 39 height 8
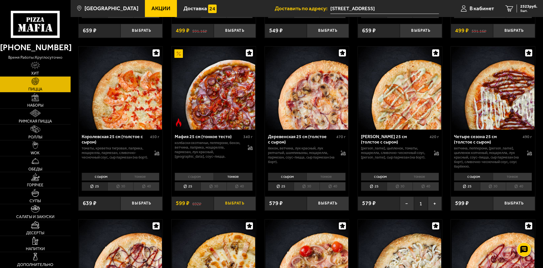
scroll to position [709, 0]
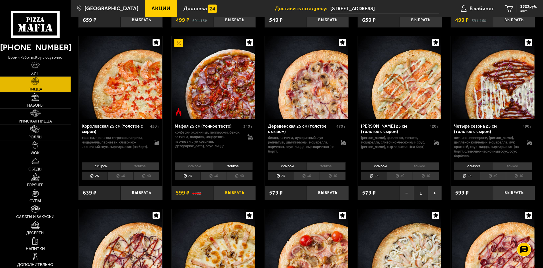
click at [240, 194] on button "Выбрать" at bounding box center [235, 193] width 42 height 14
click at [529, 9] on div "2730 руб. 6 шт." at bounding box center [527, 9] width 21 height 8
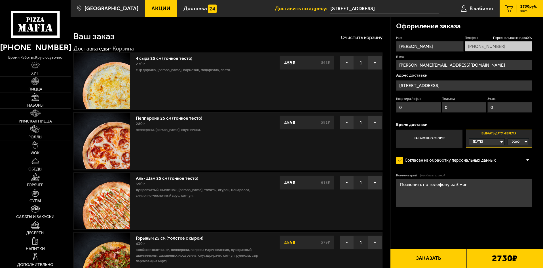
click at [499, 142] on div "Сегодня" at bounding box center [485, 142] width 30 height 7
click at [486, 155] on li "Завтра" at bounding box center [487, 155] width 35 height 7
click at [526, 142] on div "00:00" at bounding box center [518, 142] width 21 height 7
click at [522, 171] on li "07:45" at bounding box center [518, 169] width 20 height 7
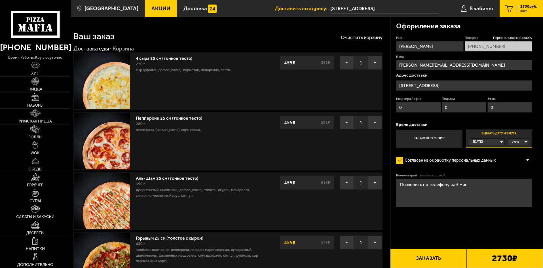
click at [424, 257] on button "Заказать" at bounding box center [428, 258] width 76 height 19
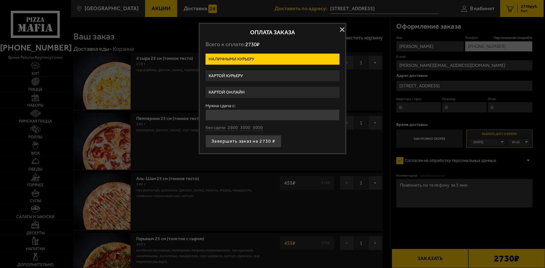
click at [253, 77] on label "Картой курьеру" at bounding box center [272, 75] width 134 height 11
click at [0, 0] on input "Картой курьеру" at bounding box center [0, 0] width 0 height 0
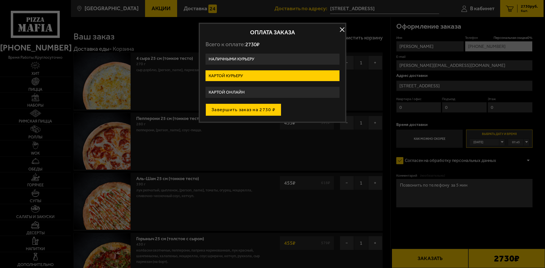
click at [258, 108] on button "Завершить заказ на 2730 ₽" at bounding box center [243, 110] width 76 height 12
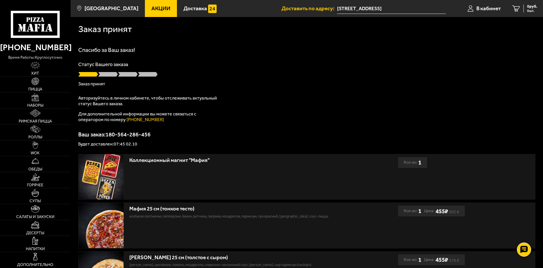
click at [191, 133] on p "Ваш заказ: 180-564-286-456" at bounding box center [306, 135] width 457 height 6
drag, startPoint x: 463, startPoint y: 91, endPoint x: 460, endPoint y: 91, distance: 3.0
click at [463, 91] on div "Спасибо за Ваш заказ! Статус Вашего заказа Заказ принят Авторизуйтесь в личном …" at bounding box center [306, 96] width 457 height 99
